Goal: Information Seeking & Learning: Learn about a topic

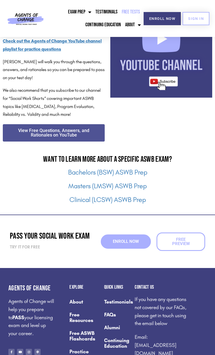
click at [186, 208] on div "Bachelors (BSW) ASWB Prep Masters (LMSW) ASWB Prep Clinical (LCSW) ASWB Prep" at bounding box center [107, 190] width 209 height 43
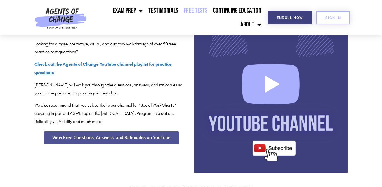
click at [214, 172] on img at bounding box center [271, 96] width 154 height 154
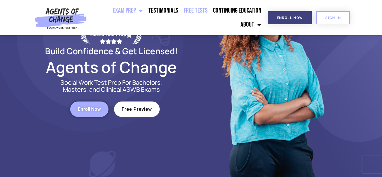
click at [192, 12] on link "Free Tests" at bounding box center [195, 11] width 29 height 14
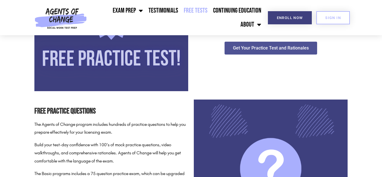
scroll to position [193, 0]
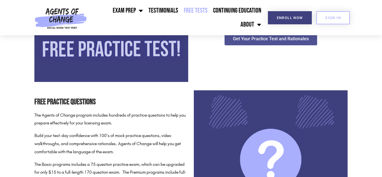
click at [263, 106] on img at bounding box center [271, 167] width 154 height 154
click at [61, 13] on img at bounding box center [60, 17] width 57 height 35
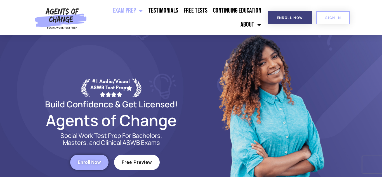
click at [105, 43] on div "#1 Audio/Visual ASWB Test Prep Build Confidence & Get Licensed! Agents of Chang…" at bounding box center [111, 126] width 159 height 210
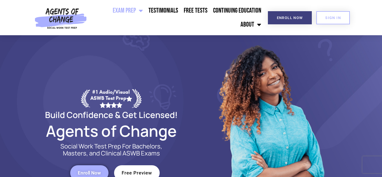
scroll to position [3, 0]
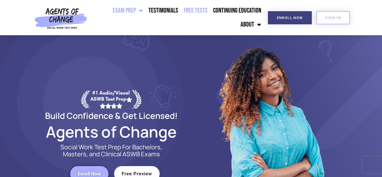
click at [193, 12] on link "Free Tests" at bounding box center [195, 11] width 29 height 14
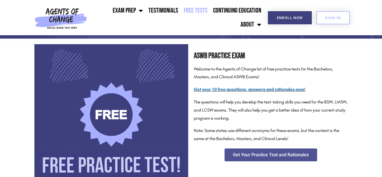
scroll to position [78, 0]
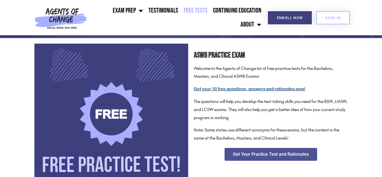
click at [201, 10] on link "Free Tests" at bounding box center [195, 11] width 29 height 14
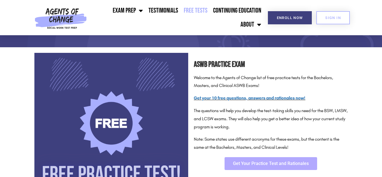
click at [239, 165] on span "Get Your Practice Test and Rationales" at bounding box center [271, 163] width 76 height 4
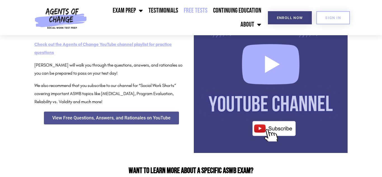
scroll to position [614, 0]
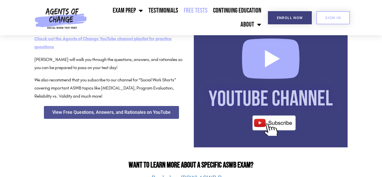
click at [94, 39] on span "Check out the Agents of Change YouTube channel playlist for practice questions" at bounding box center [102, 42] width 137 height 13
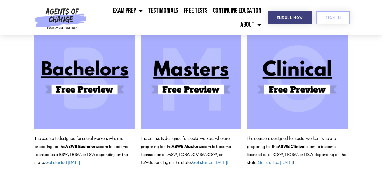
click at [178, 71] on img at bounding box center [191, 78] width 101 height 101
